Goal: Information Seeking & Learning: Learn about a topic

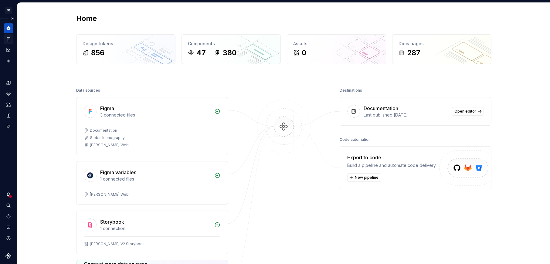
click at [11, 42] on icon "Documentation" at bounding box center [8, 38] width 5 height 5
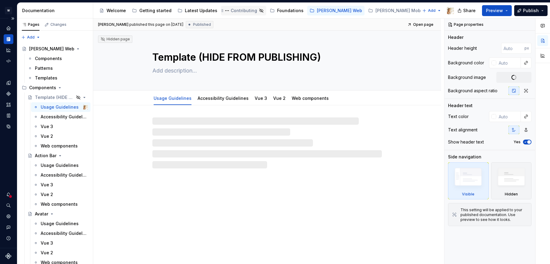
click at [239, 12] on div "Contributing" at bounding box center [244, 11] width 26 height 6
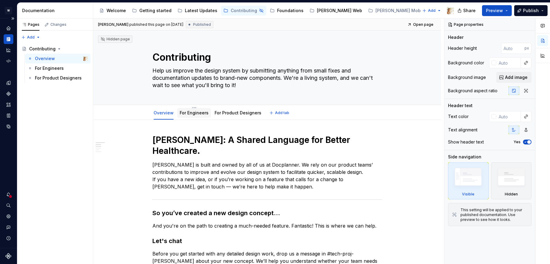
click at [190, 111] on link "For Engineers" at bounding box center [194, 112] width 29 height 5
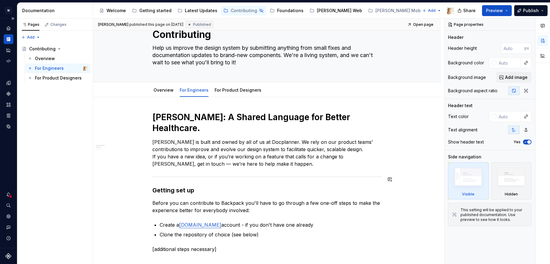
scroll to position [2, 0]
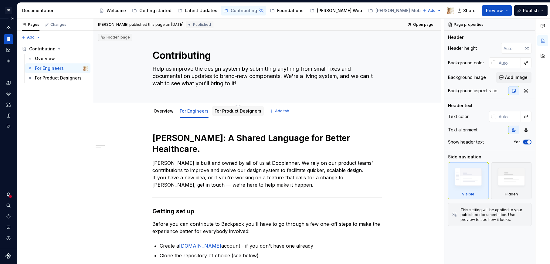
click at [229, 112] on link "For Product Designers" at bounding box center [238, 110] width 47 height 5
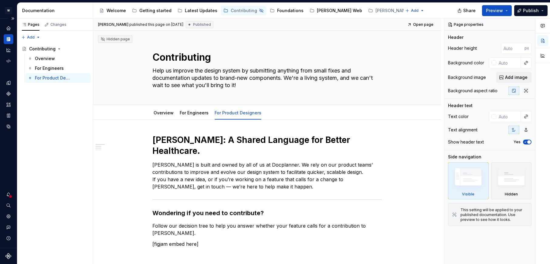
type textarea "*"
